Goal: Transaction & Acquisition: Purchase product/service

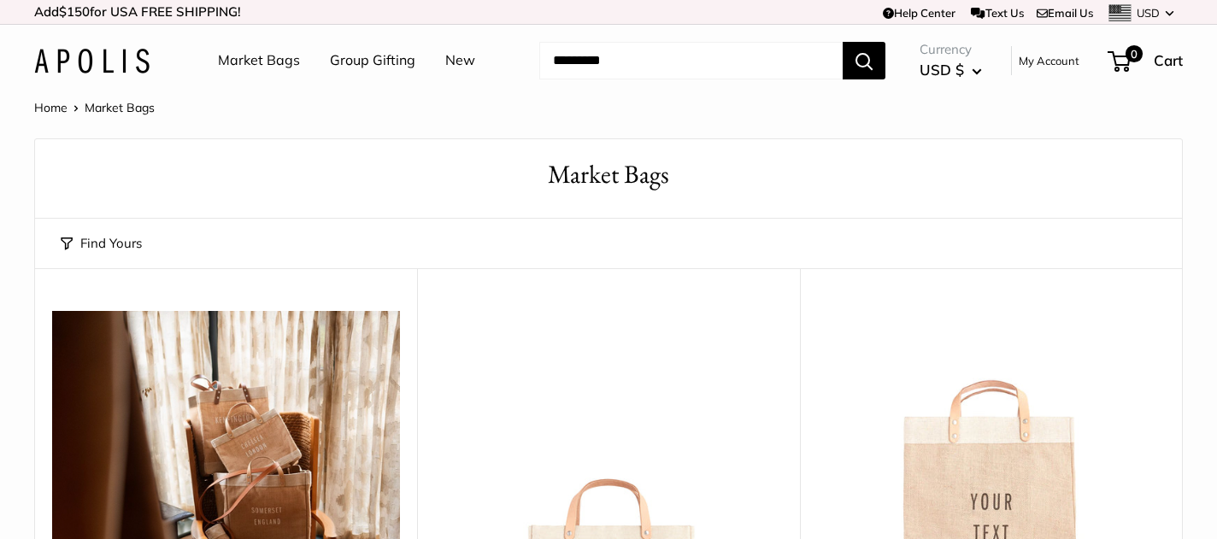
click at [53, 104] on link "Home" at bounding box center [50, 107] width 33 height 15
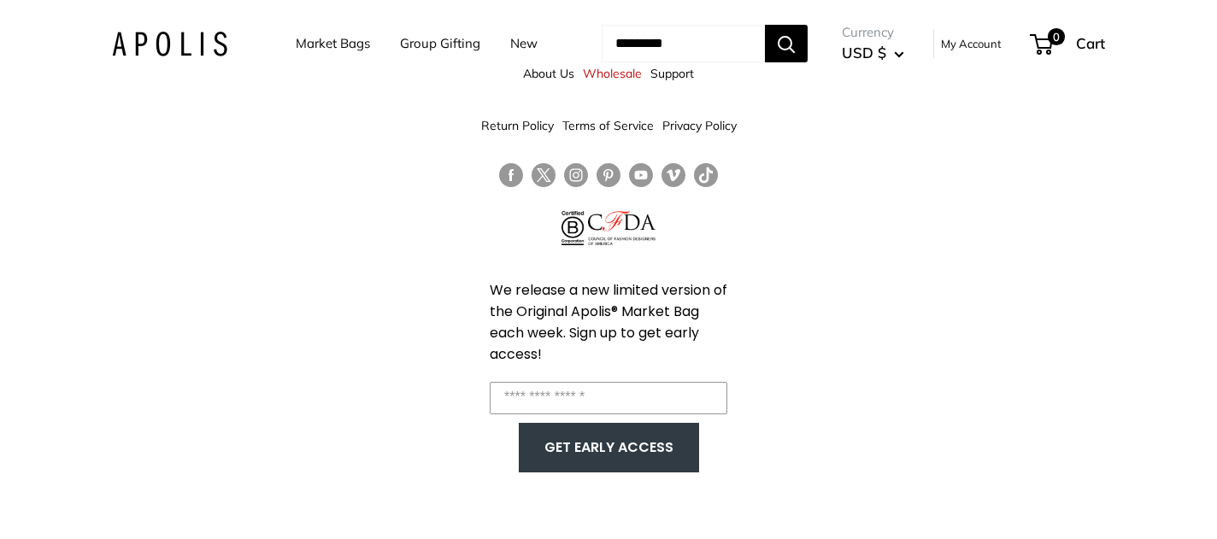
click at [304, 41] on link "Market Bags" at bounding box center [333, 44] width 74 height 24
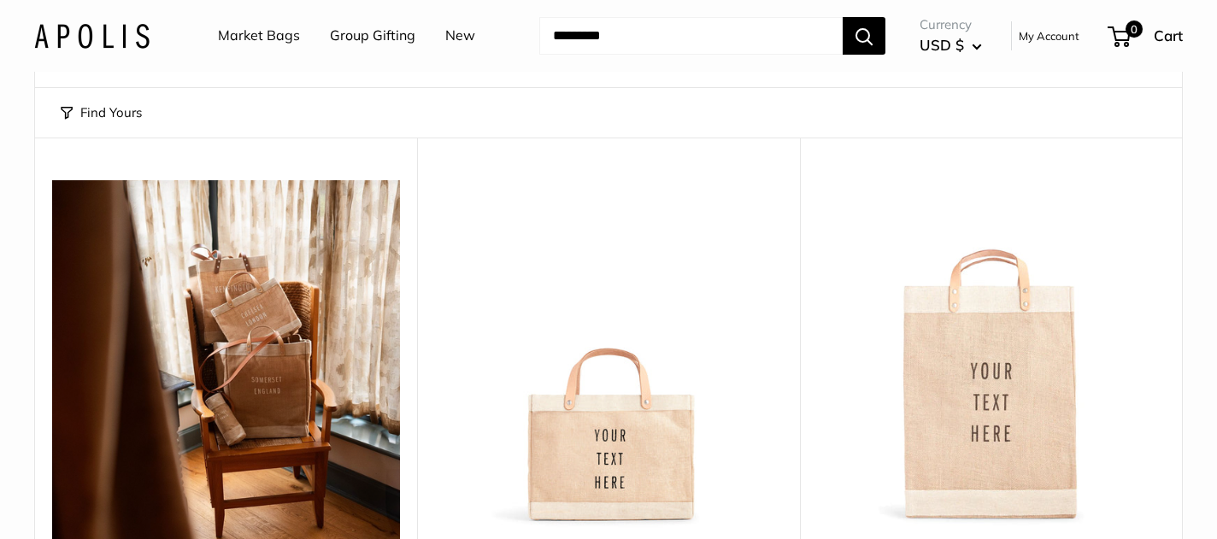
scroll to position [446, 0]
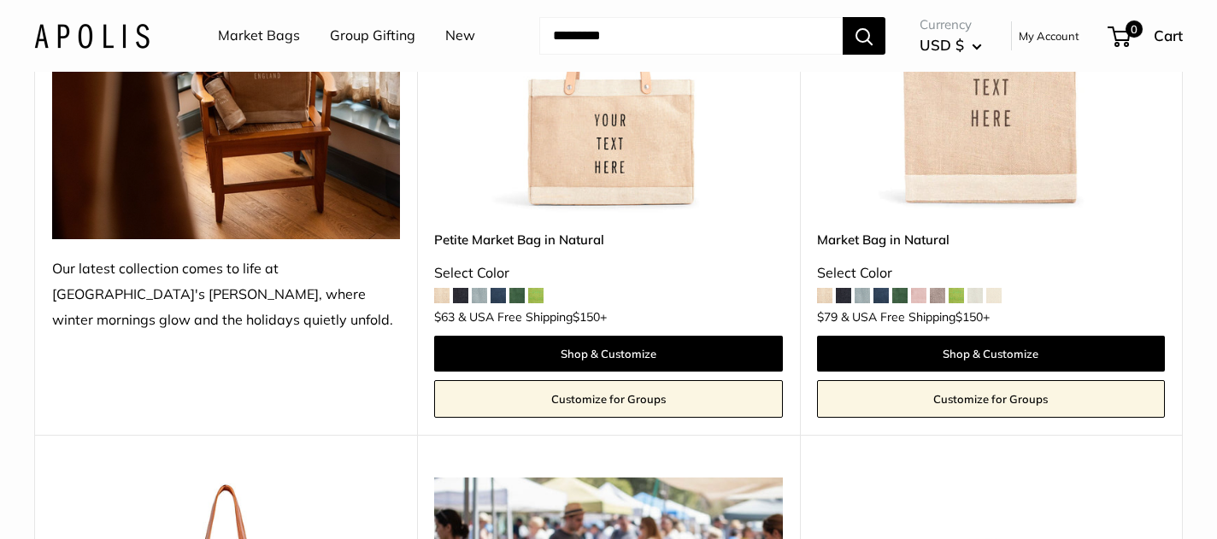
click at [0, 0] on img at bounding box center [0, 0] width 0 height 0
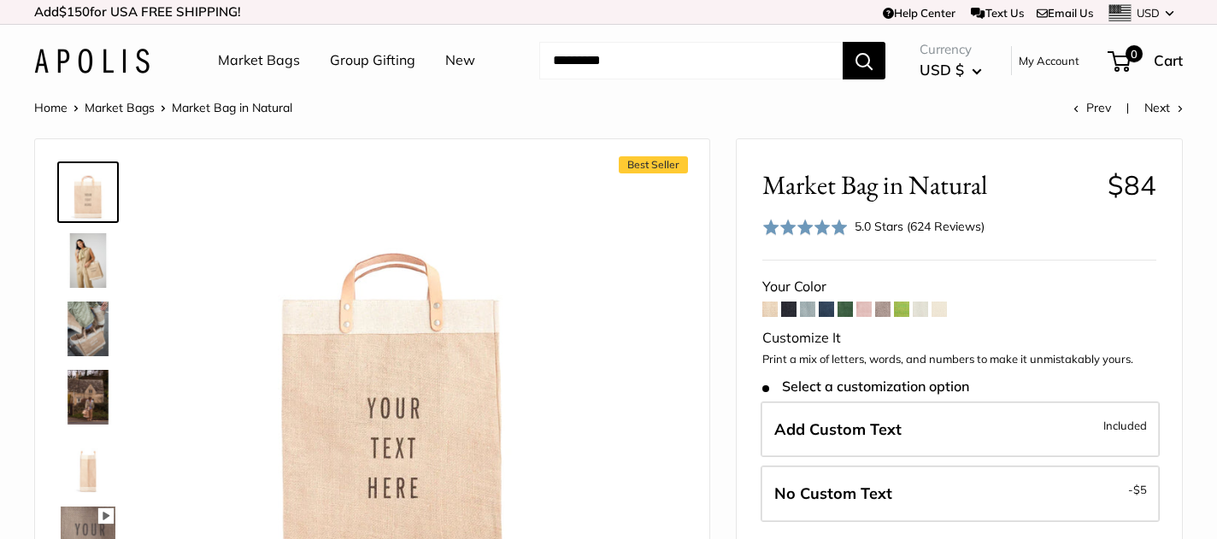
click at [863, 308] on span at bounding box center [863, 309] width 15 height 15
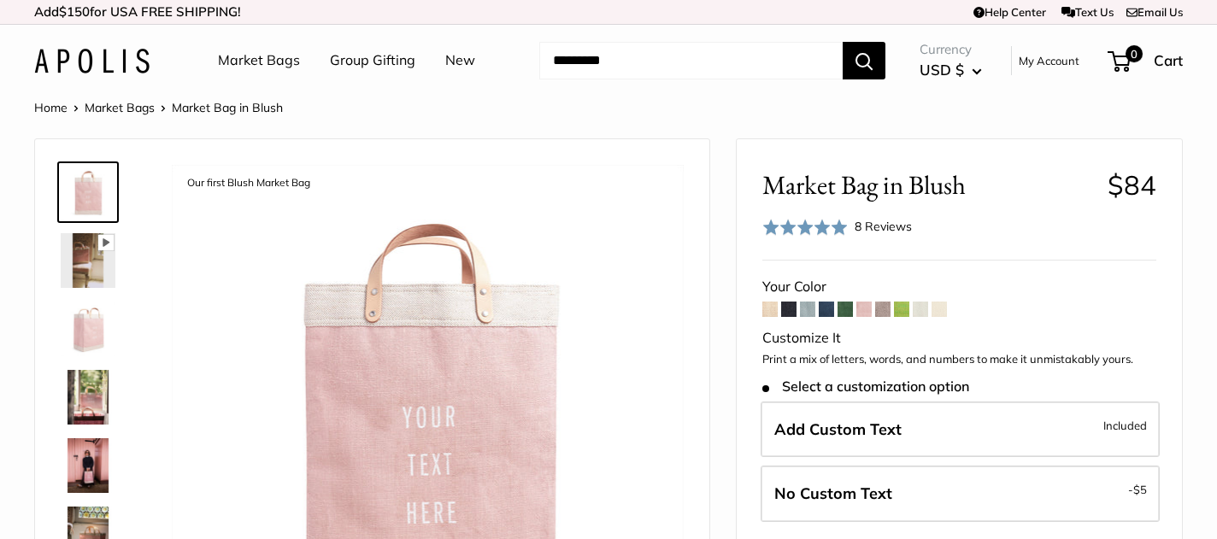
click at [770, 305] on span at bounding box center [769, 309] width 15 height 15
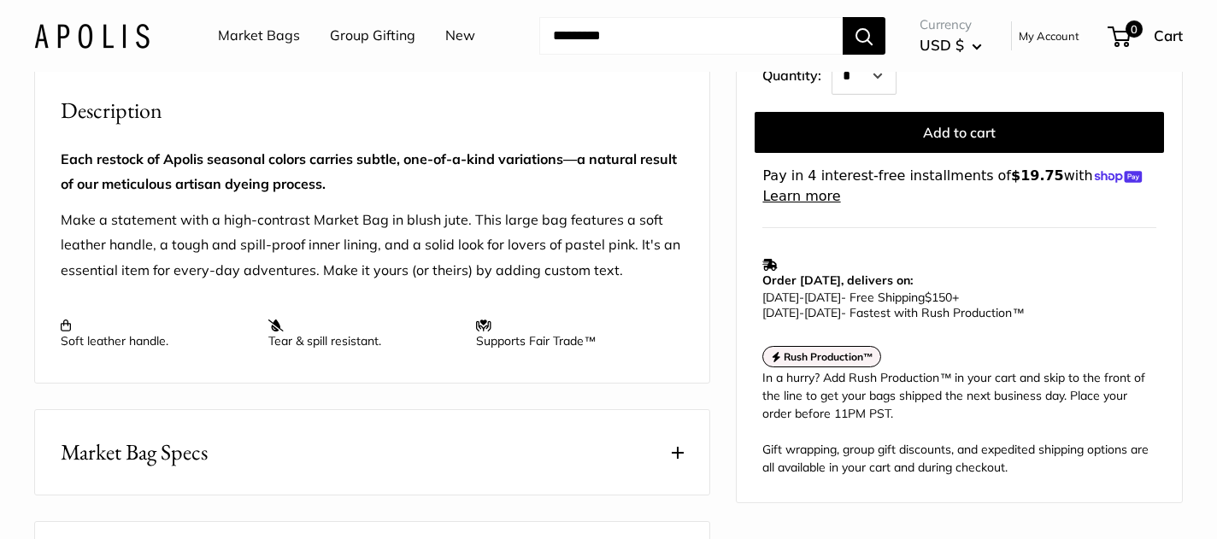
click at [229, 39] on link "Market Bags" at bounding box center [259, 36] width 82 height 26
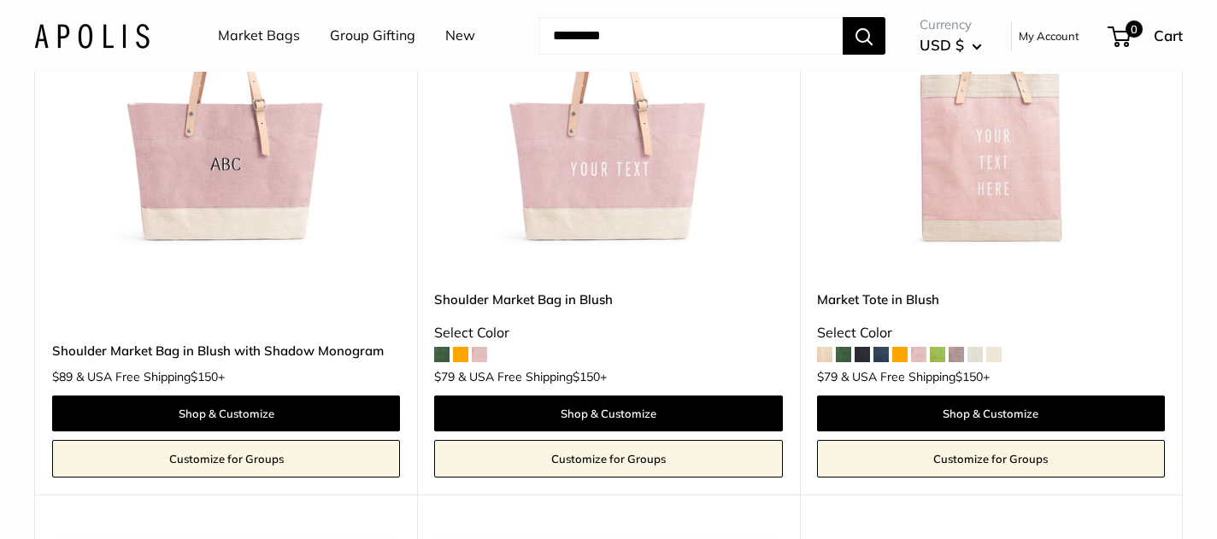
scroll to position [2758, 0]
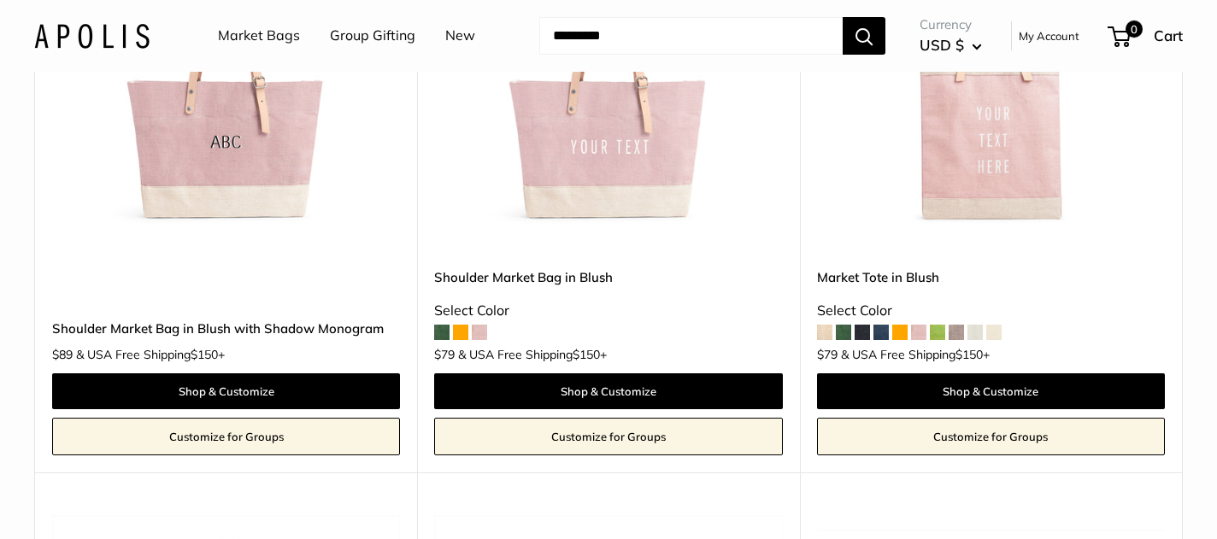
click at [902, 334] on span at bounding box center [899, 332] width 15 height 15
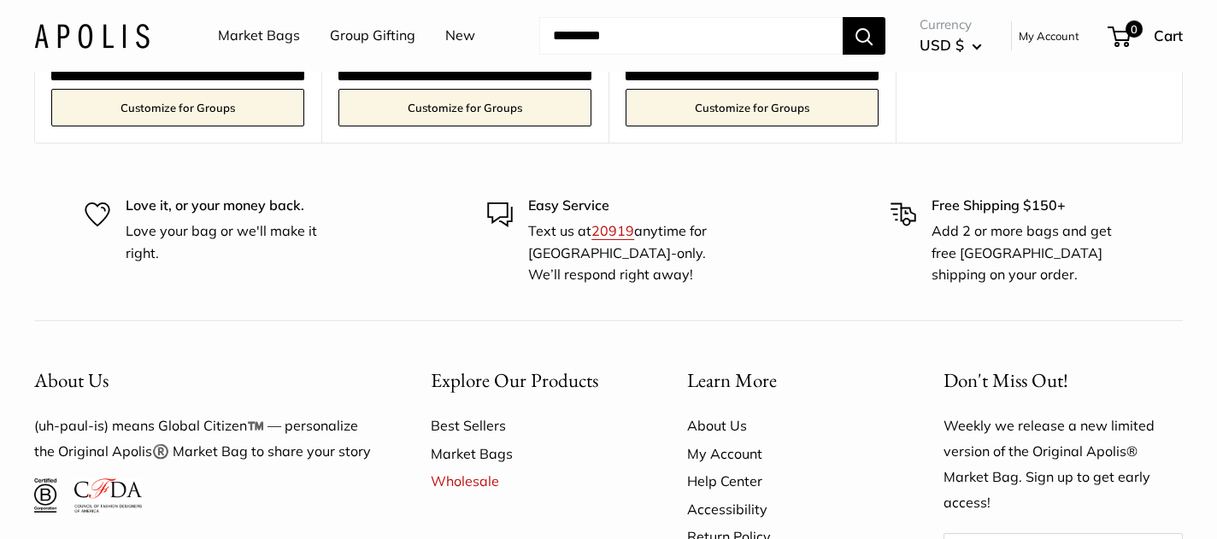
scroll to position [10508, 0]
